Goal: Task Accomplishment & Management: Manage account settings

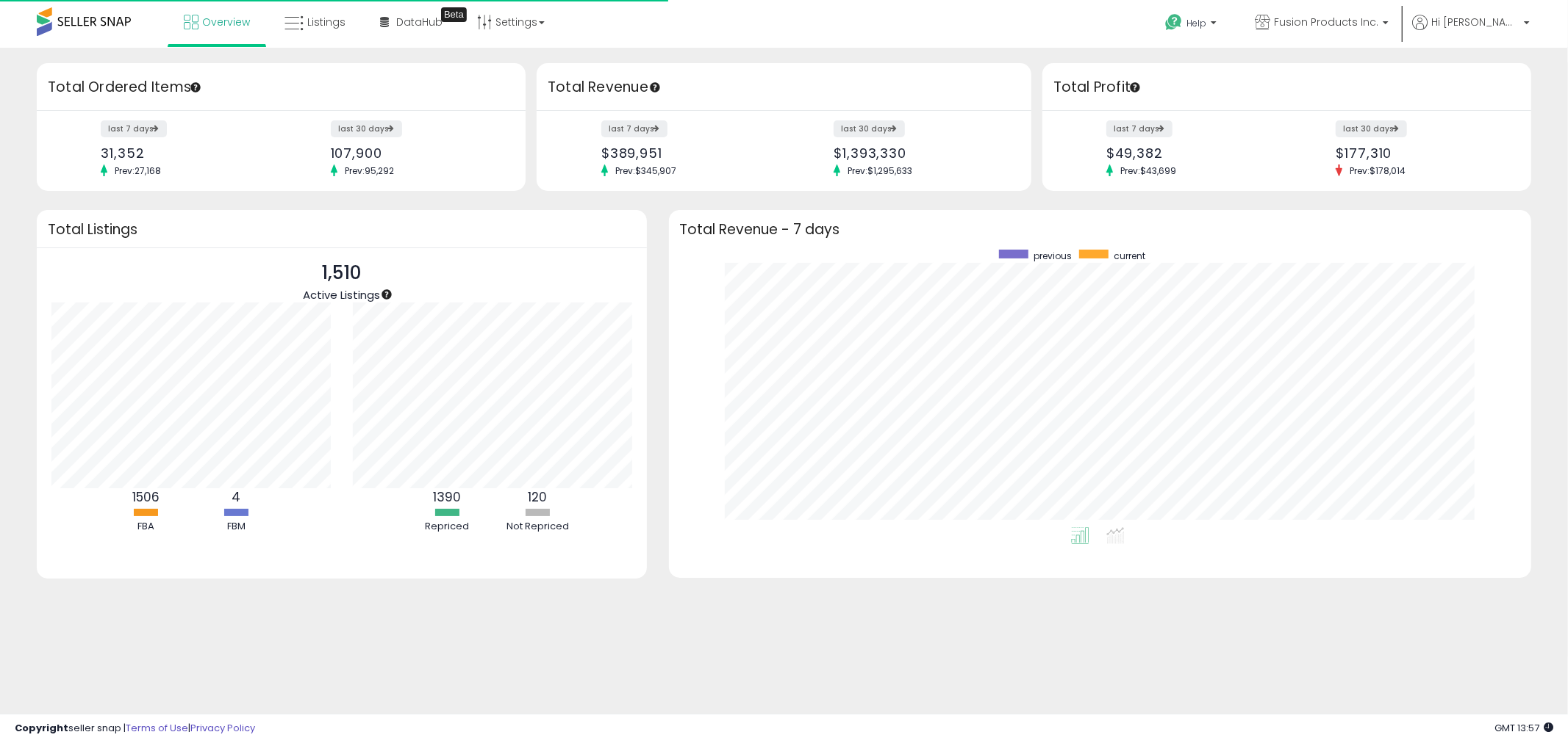
scroll to position [147, 301]
drag, startPoint x: 351, startPoint y: 22, endPoint x: 347, endPoint y: 16, distance: 7.2
click at [351, 22] on link "Listings" at bounding box center [315, 22] width 83 height 44
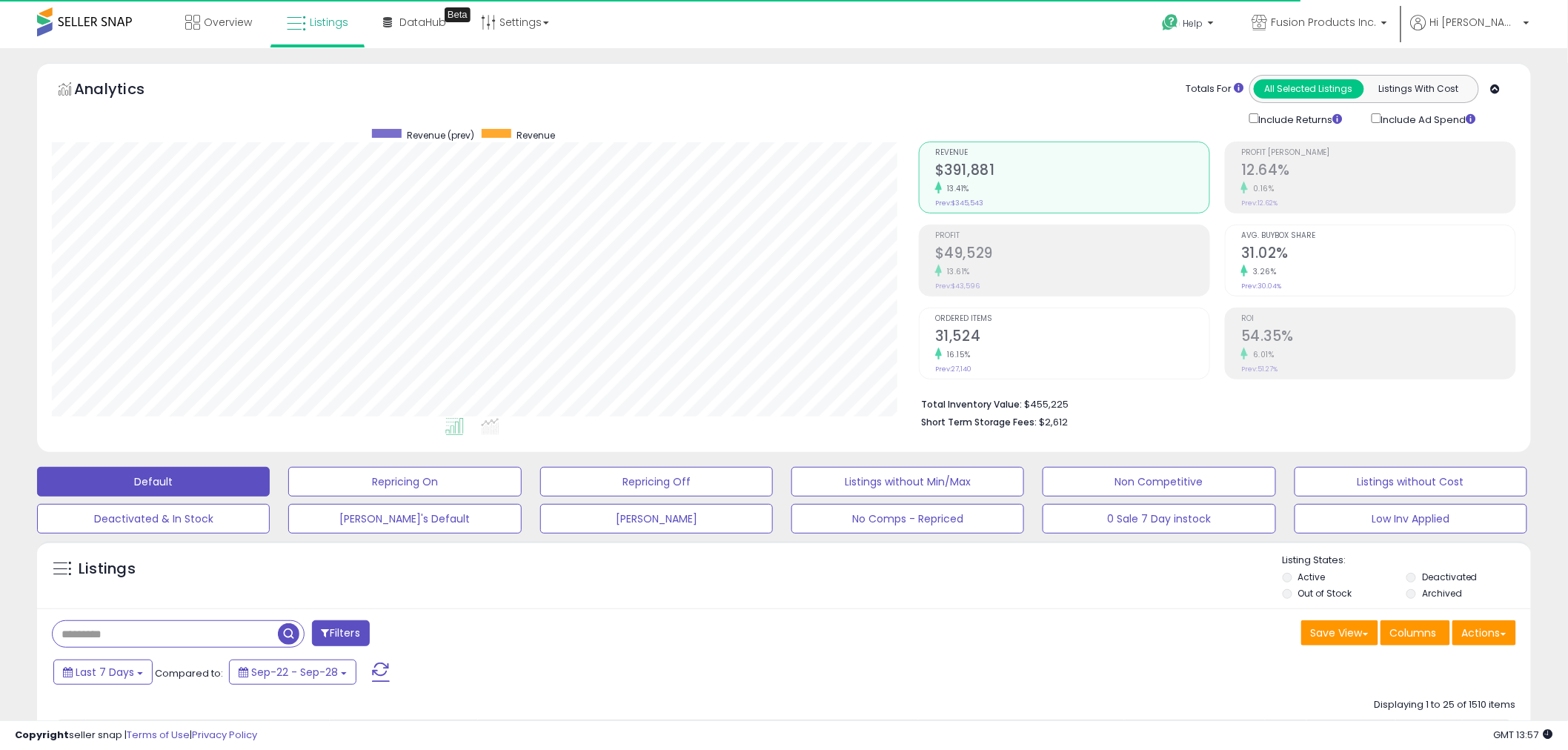
scroll to position [304, 867]
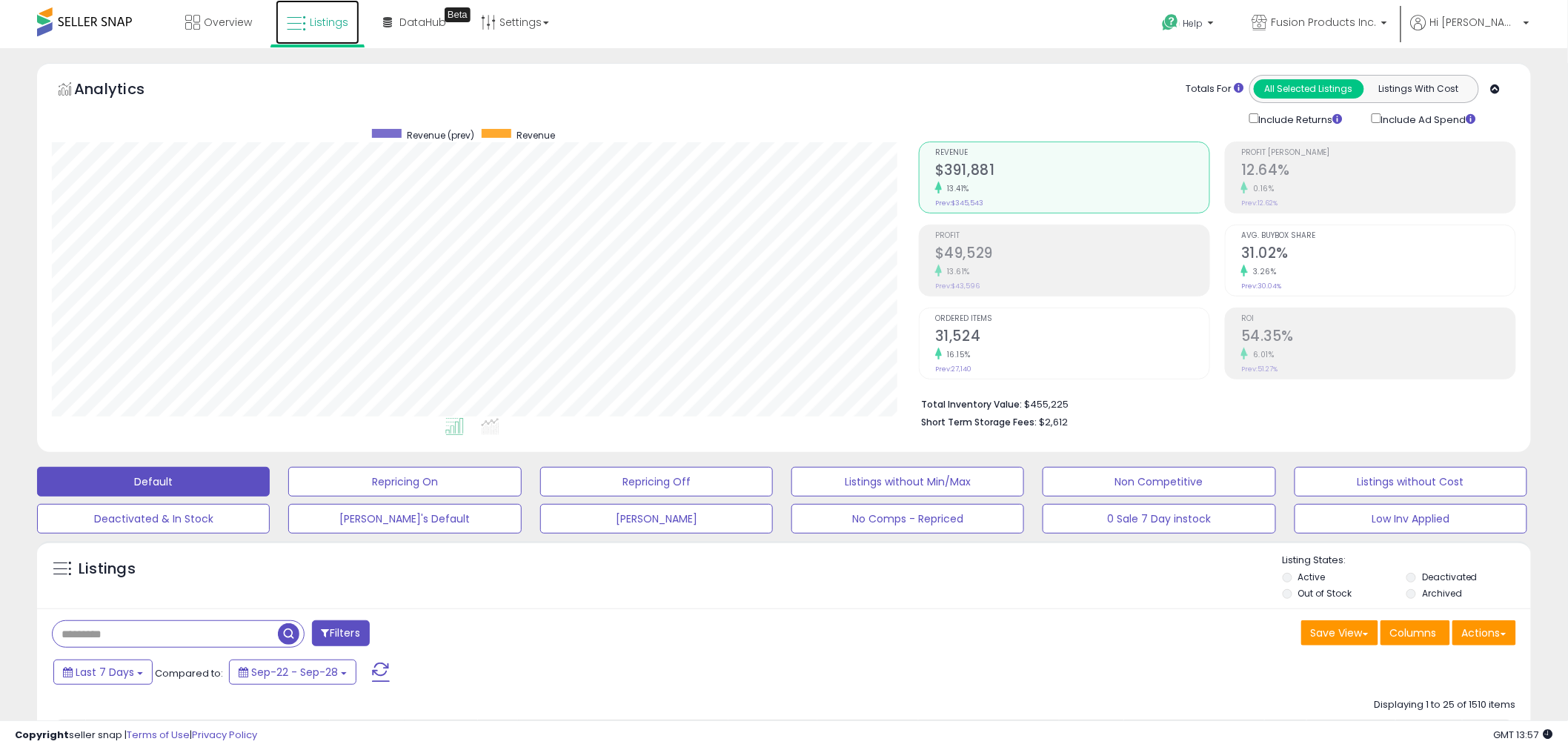
click at [328, 30] on link "Listings" at bounding box center [318, 22] width 84 height 44
drag, startPoint x: 496, startPoint y: 523, endPoint x: 482, endPoint y: 547, distance: 27.8
click at [496, 522] on button "[PERSON_NAME]'s Default" at bounding box center [405, 519] width 232 height 30
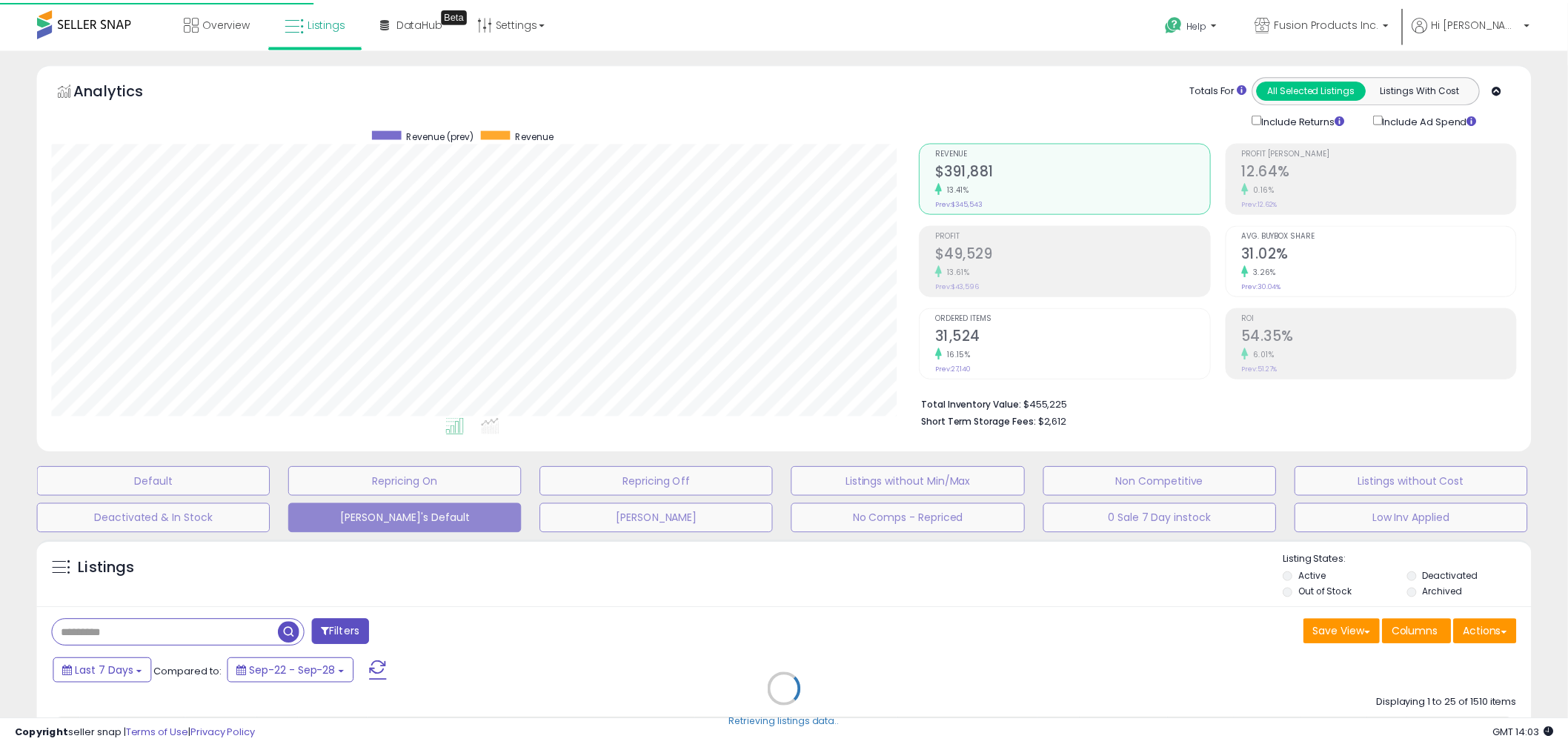
scroll to position [304, 875]
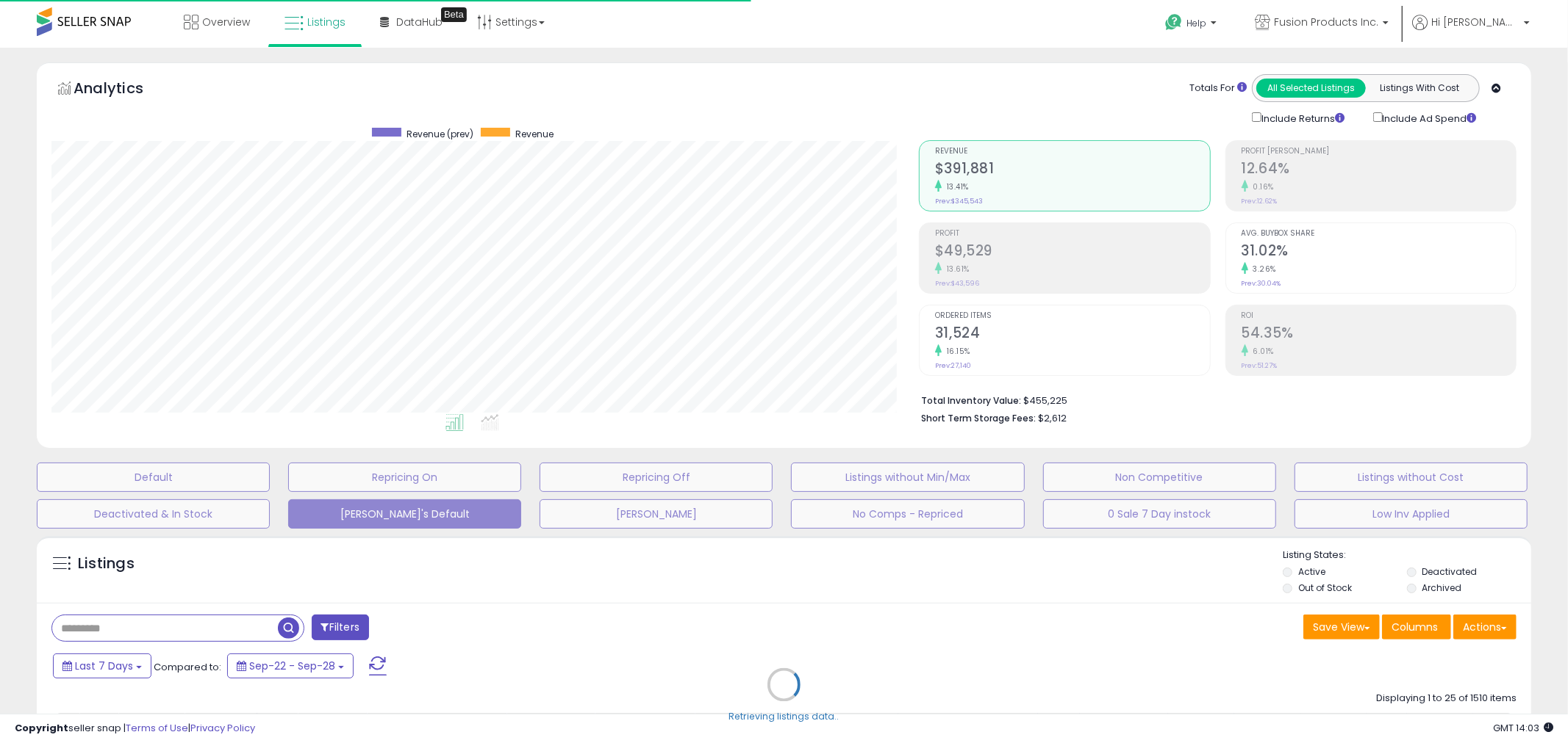
click at [242, 626] on div "Retrieving listings data.." at bounding box center [784, 696] width 1517 height 334
click at [201, 615] on div "Retrieving listings data.." at bounding box center [784, 696] width 1517 height 334
click at [201, 630] on div "Retrieving listings data.." at bounding box center [784, 696] width 1517 height 334
click at [149, 632] on div "Retrieving listings data.." at bounding box center [784, 696] width 1517 height 334
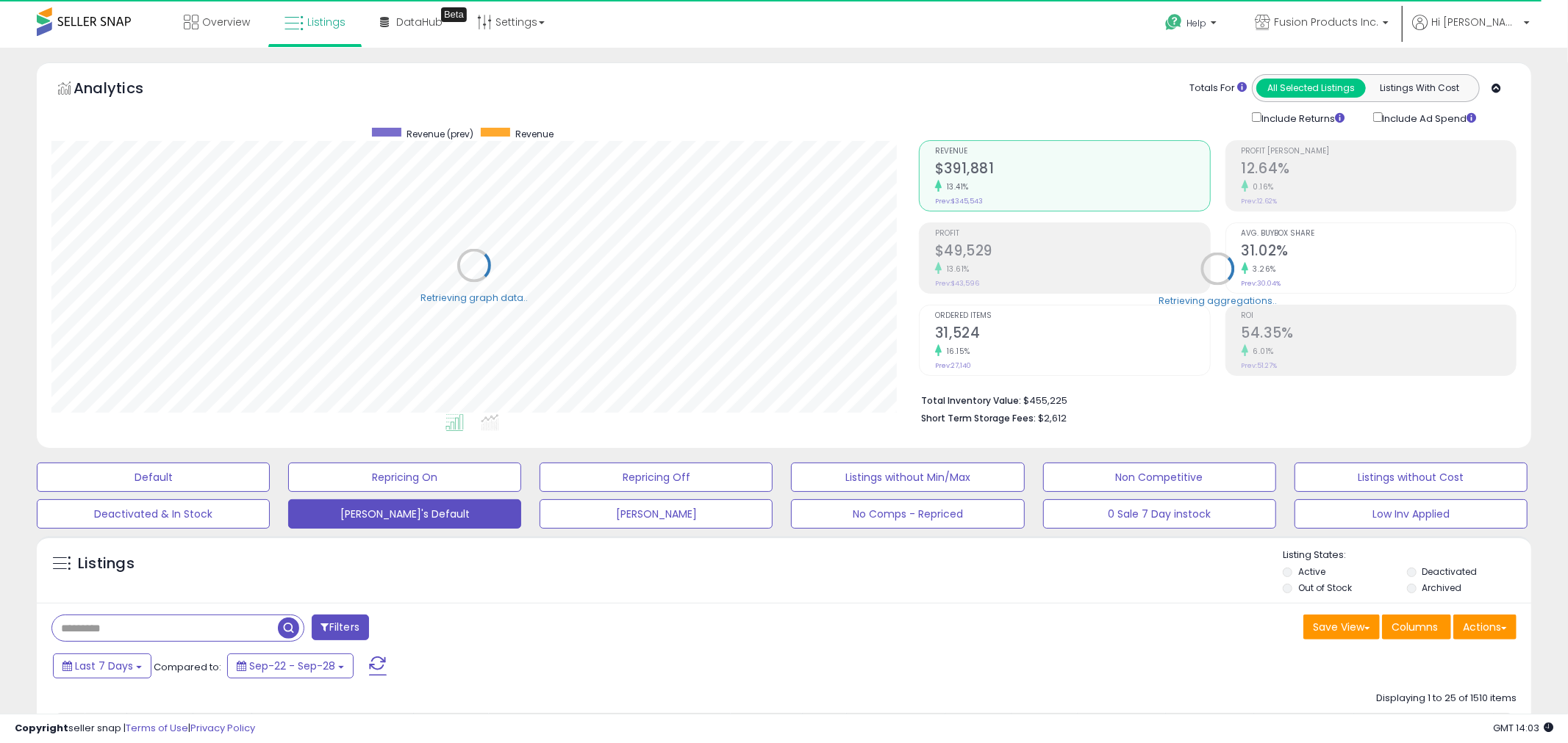
click at [129, 632] on input "text" at bounding box center [165, 628] width 226 height 26
click at [129, 632] on input "text" at bounding box center [235, 628] width 366 height 26
paste input "**********"
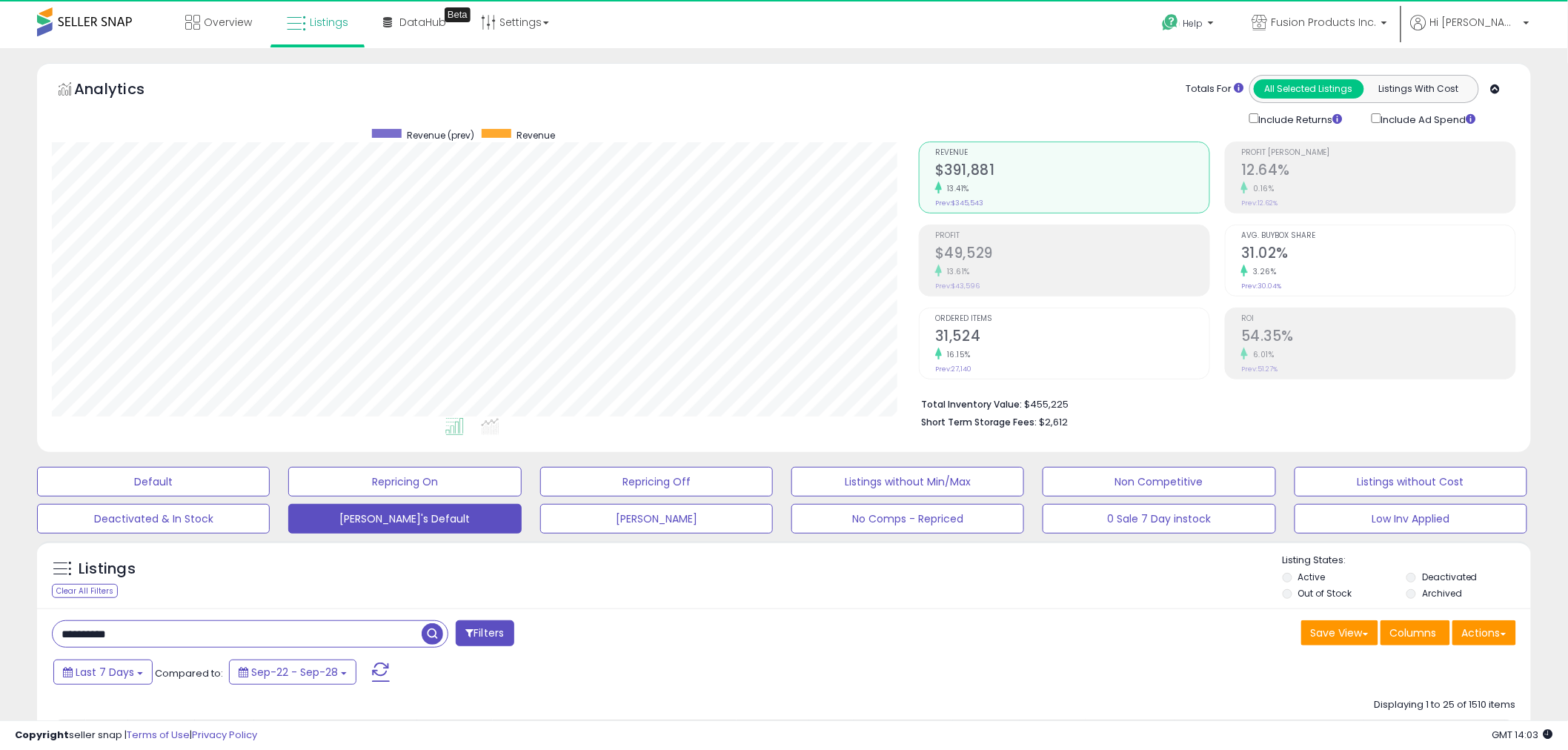
type input "**********"
click at [429, 641] on span "button" at bounding box center [432, 634] width 22 height 22
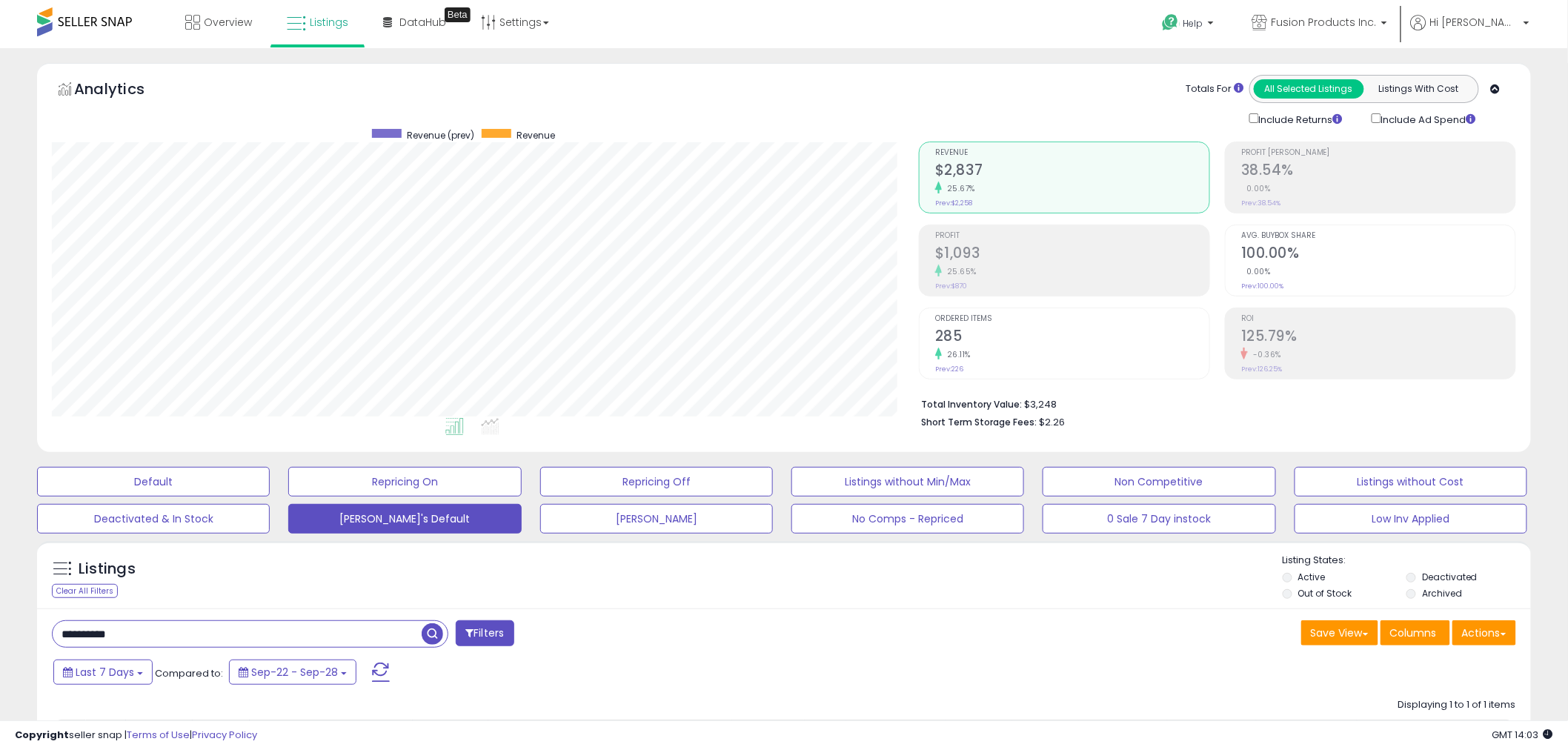
click at [365, 635] on input "**********" at bounding box center [237, 634] width 369 height 26
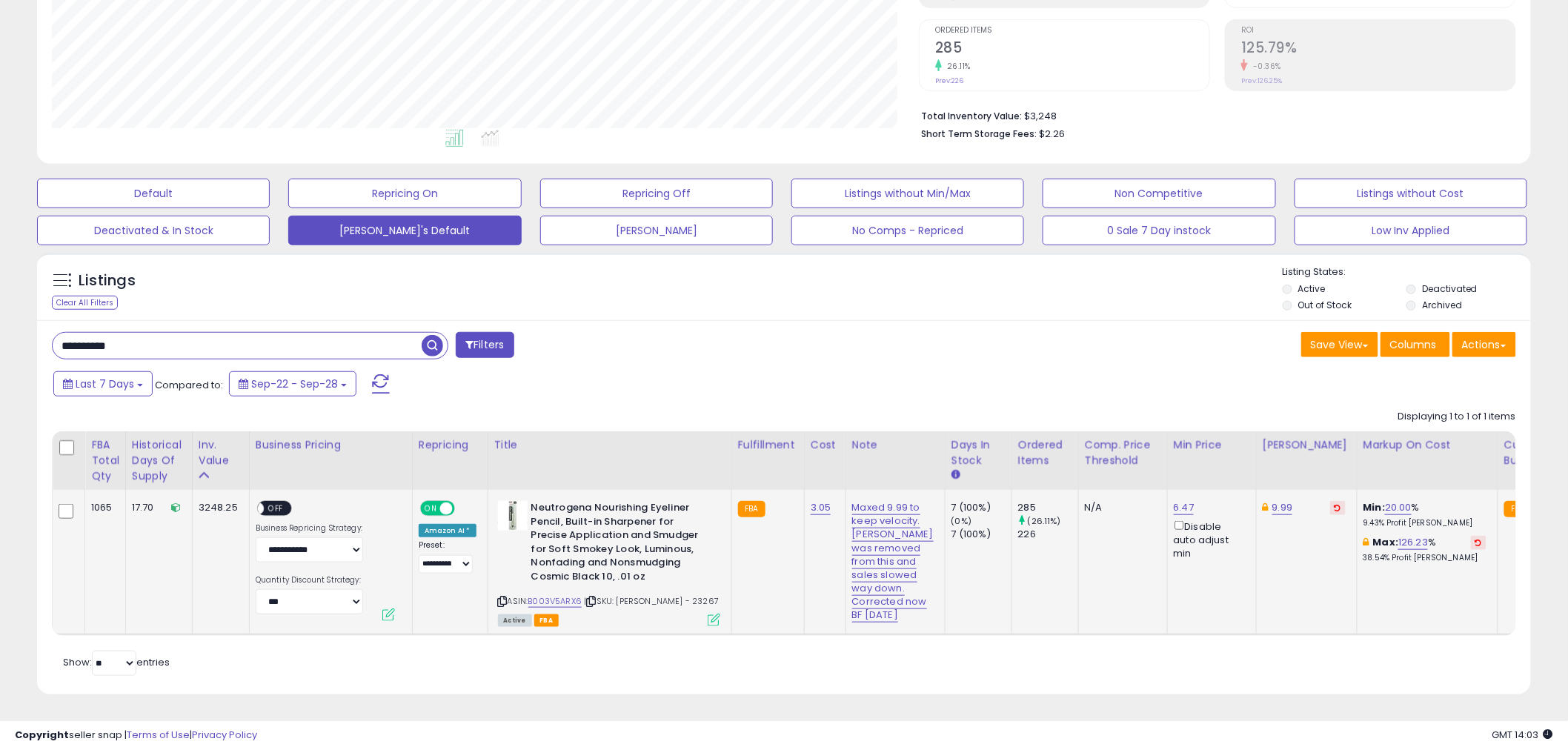
click at [498, 519] on div "ASIN: B003V5ARX6 | SKU: Carlo - 23267 Active FBA" at bounding box center [609, 562] width 223 height 124
click at [498, 598] on icon at bounding box center [502, 602] width 10 height 8
drag, startPoint x: 980, startPoint y: 458, endPoint x: 1004, endPoint y: 458, distance: 24.0
click at [1018, 528] on div "226" at bounding box center [1048, 535] width 60 height 14
click at [1330, 501] on button at bounding box center [1338, 508] width 16 height 14
